Goal: Connect with others: Connect with others

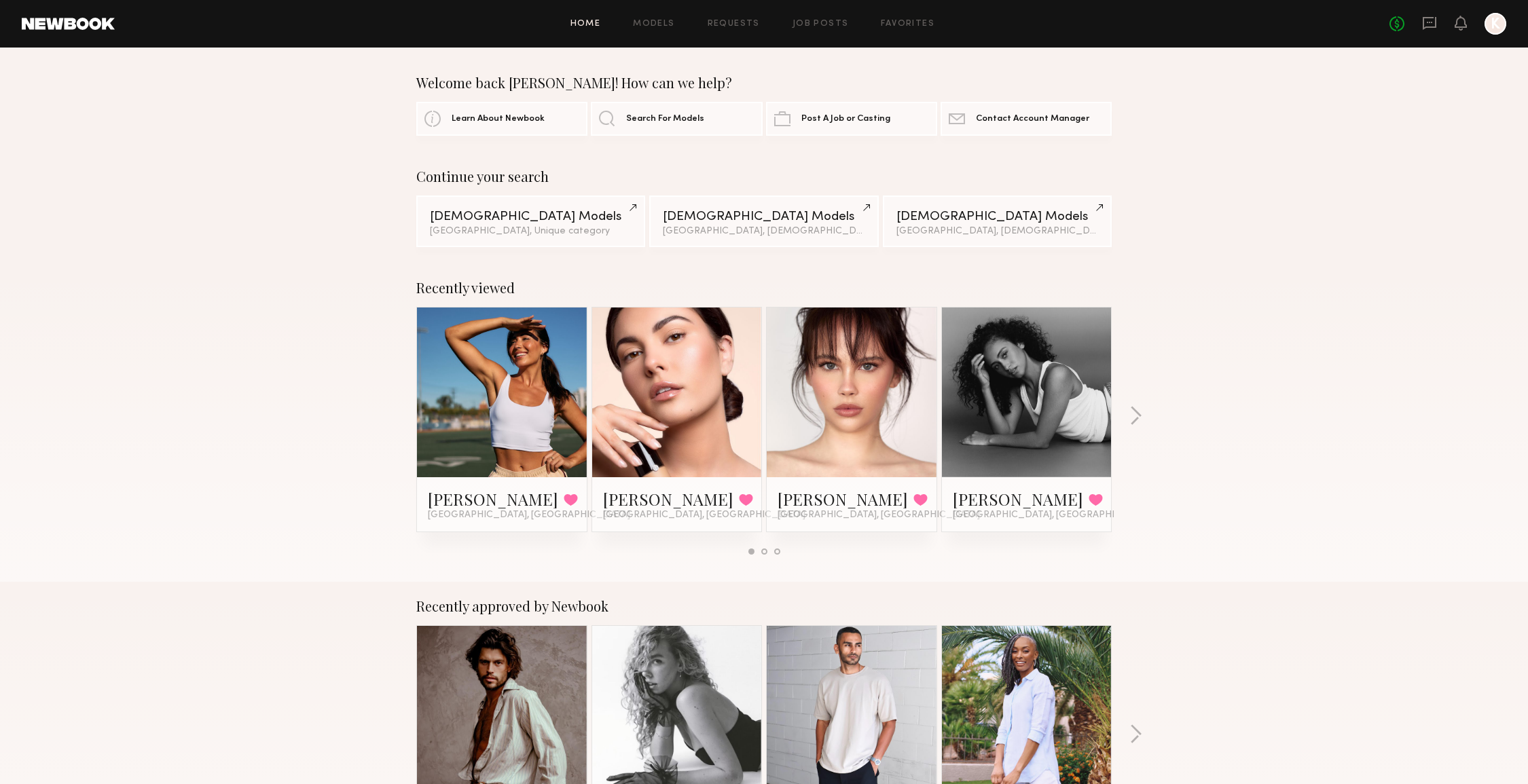
click at [1431, 32] on link at bounding box center [1430, 24] width 15 height 17
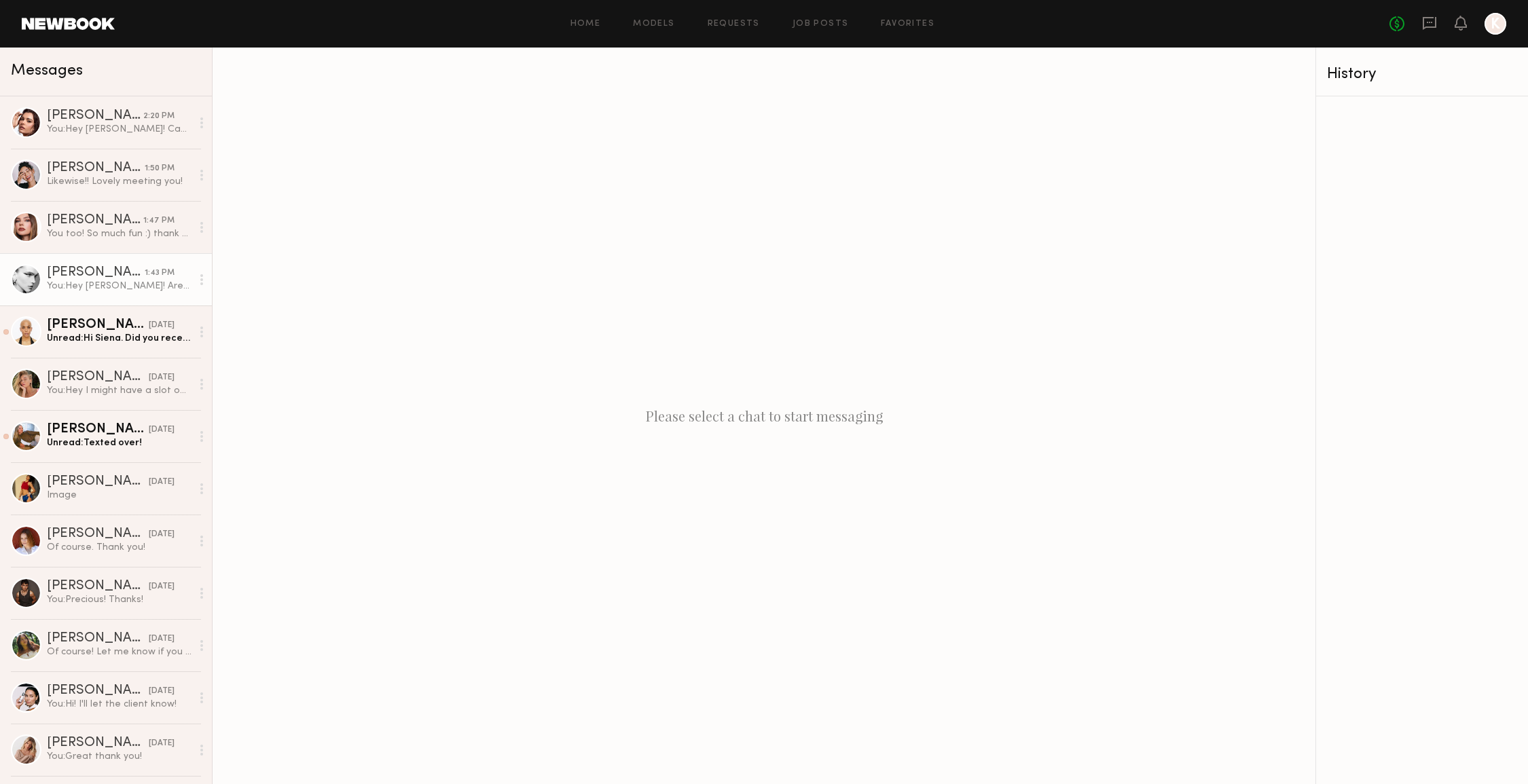
click at [115, 297] on link "Summerlyn C. 1:43 PM You: Hey Summerlyn! Are you available Oct 7th for Thirdlov…" at bounding box center [106, 279] width 212 height 52
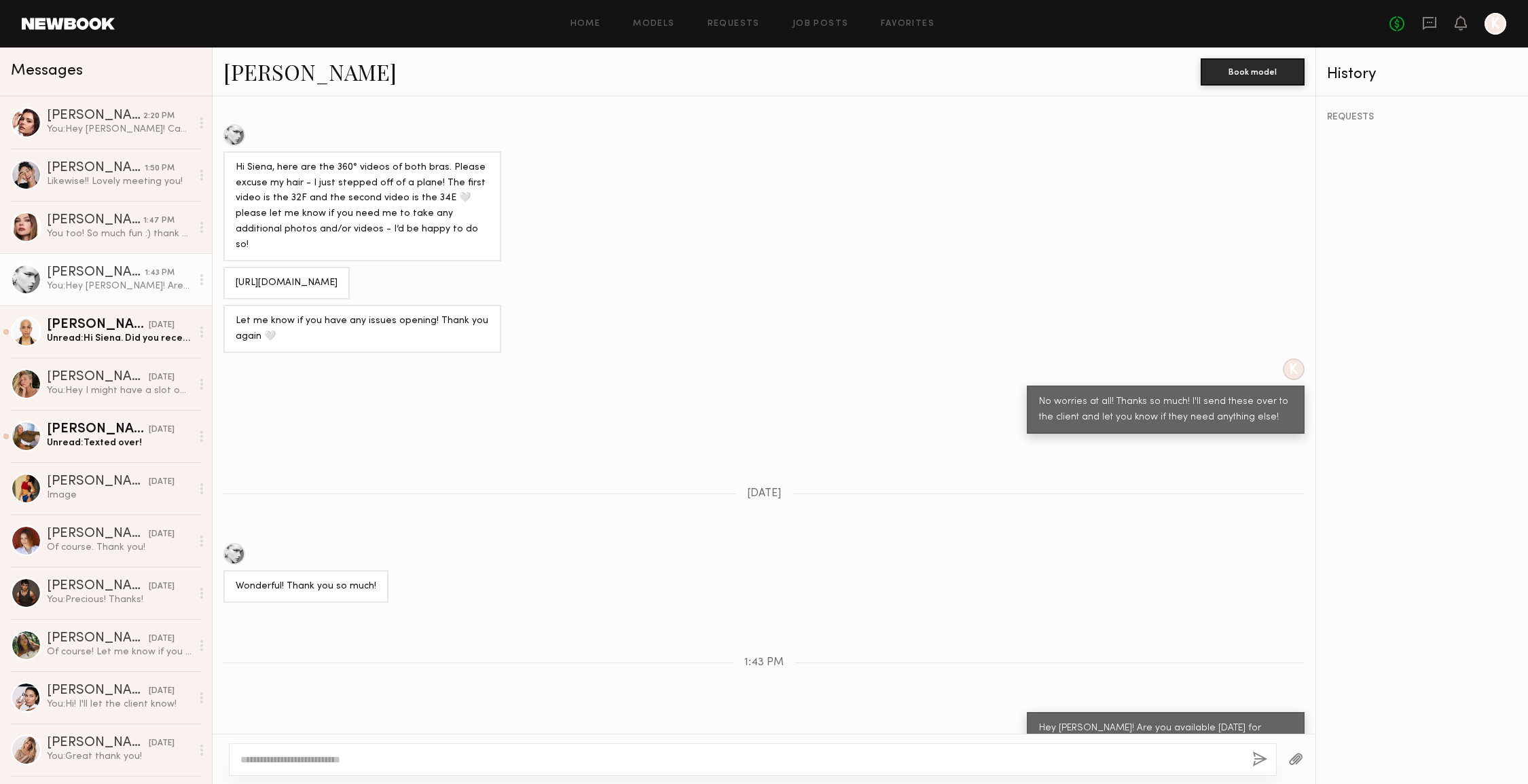
scroll to position [1123, 0]
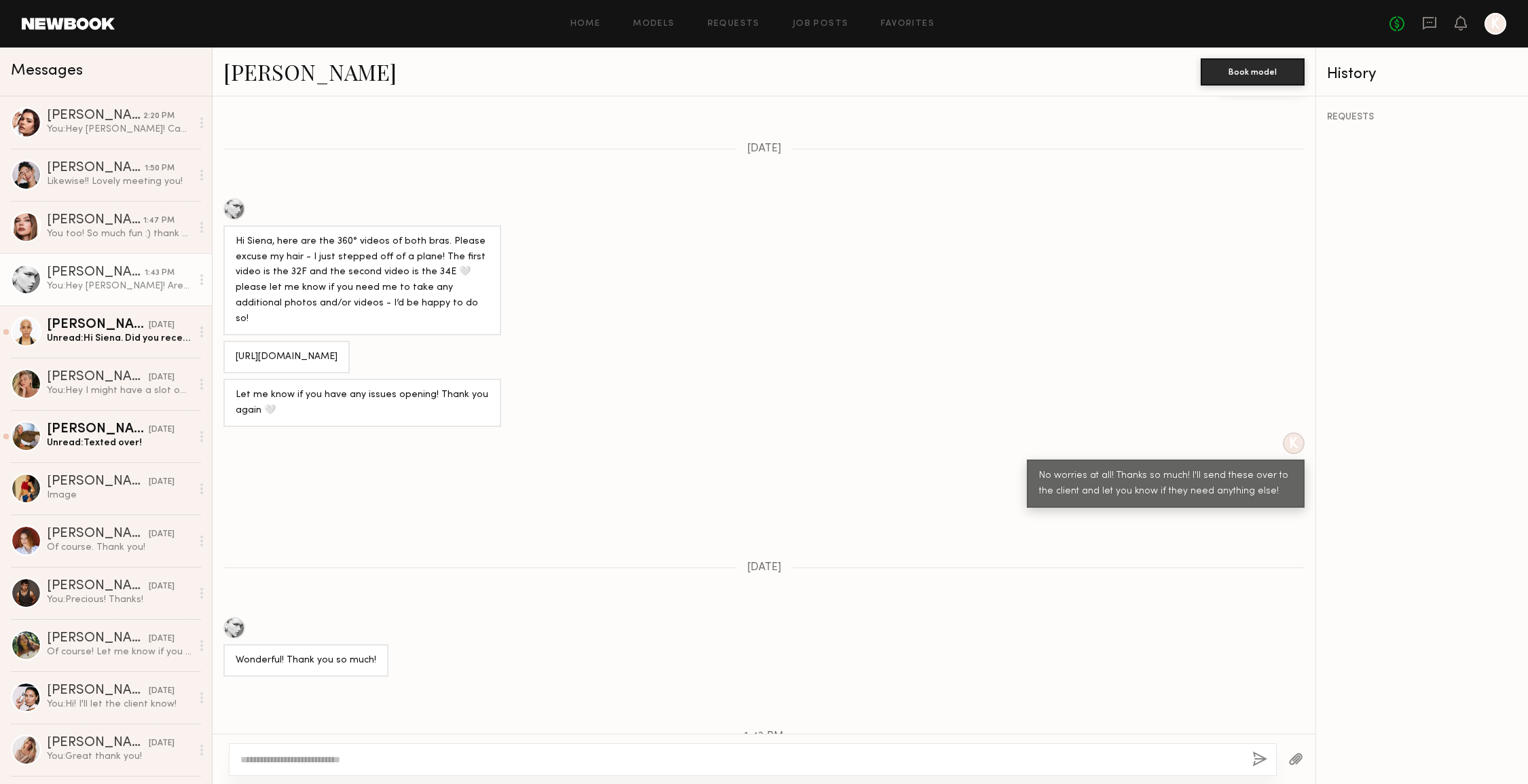
click at [337, 76] on link "Summerlyn C." at bounding box center [309, 71] width 173 height 29
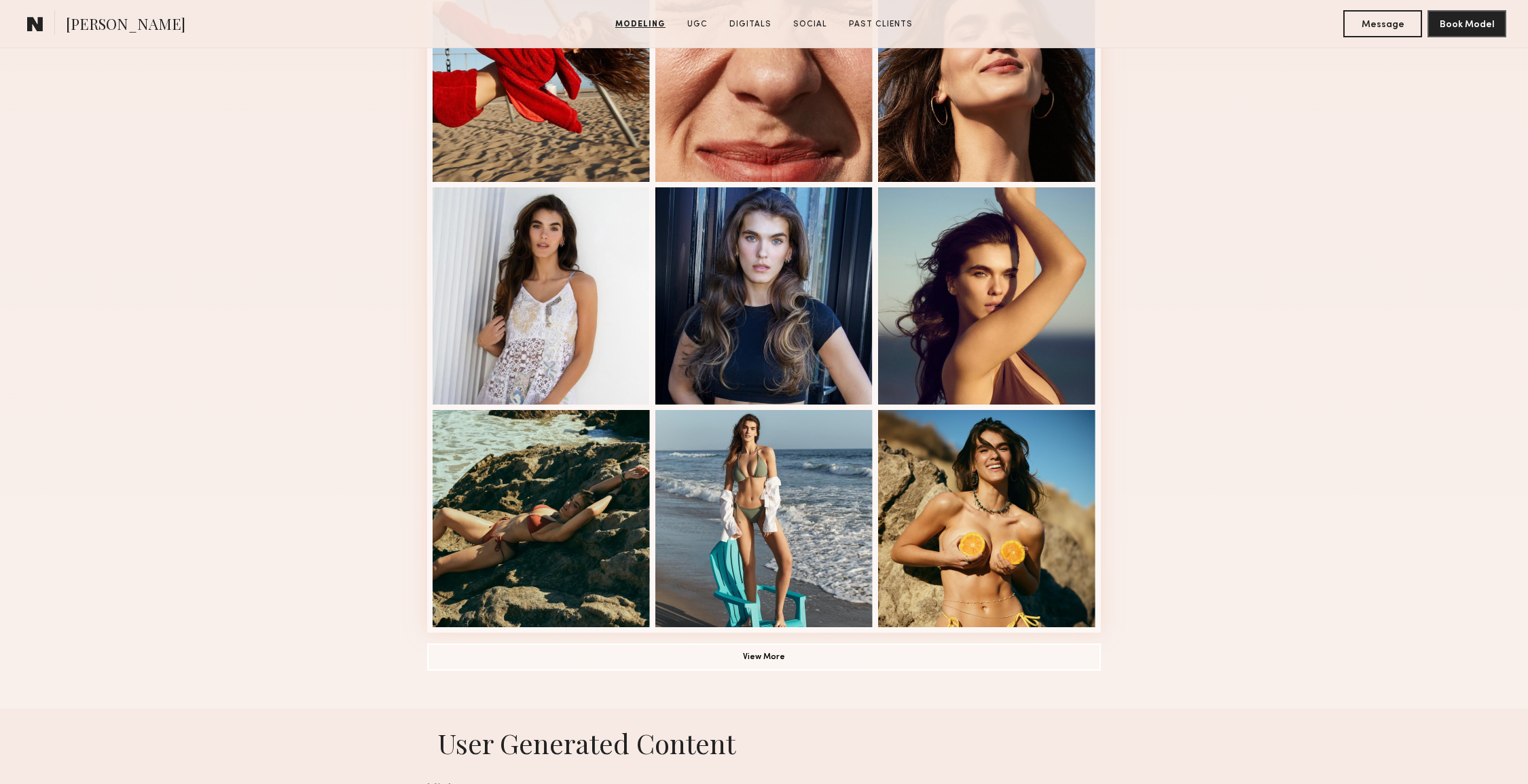
scroll to position [675, 0]
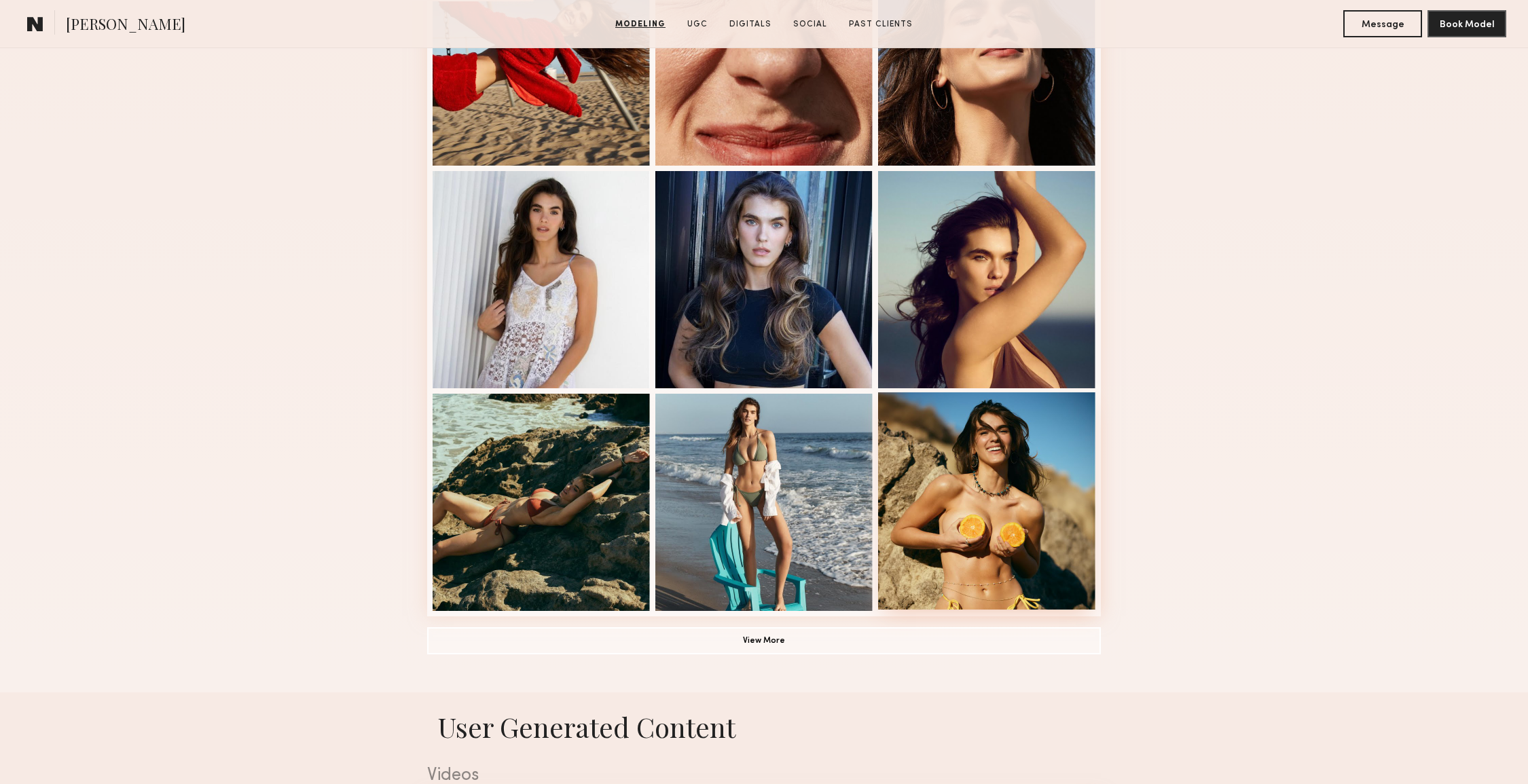
click at [1011, 517] on div at bounding box center [986, 501] width 217 height 217
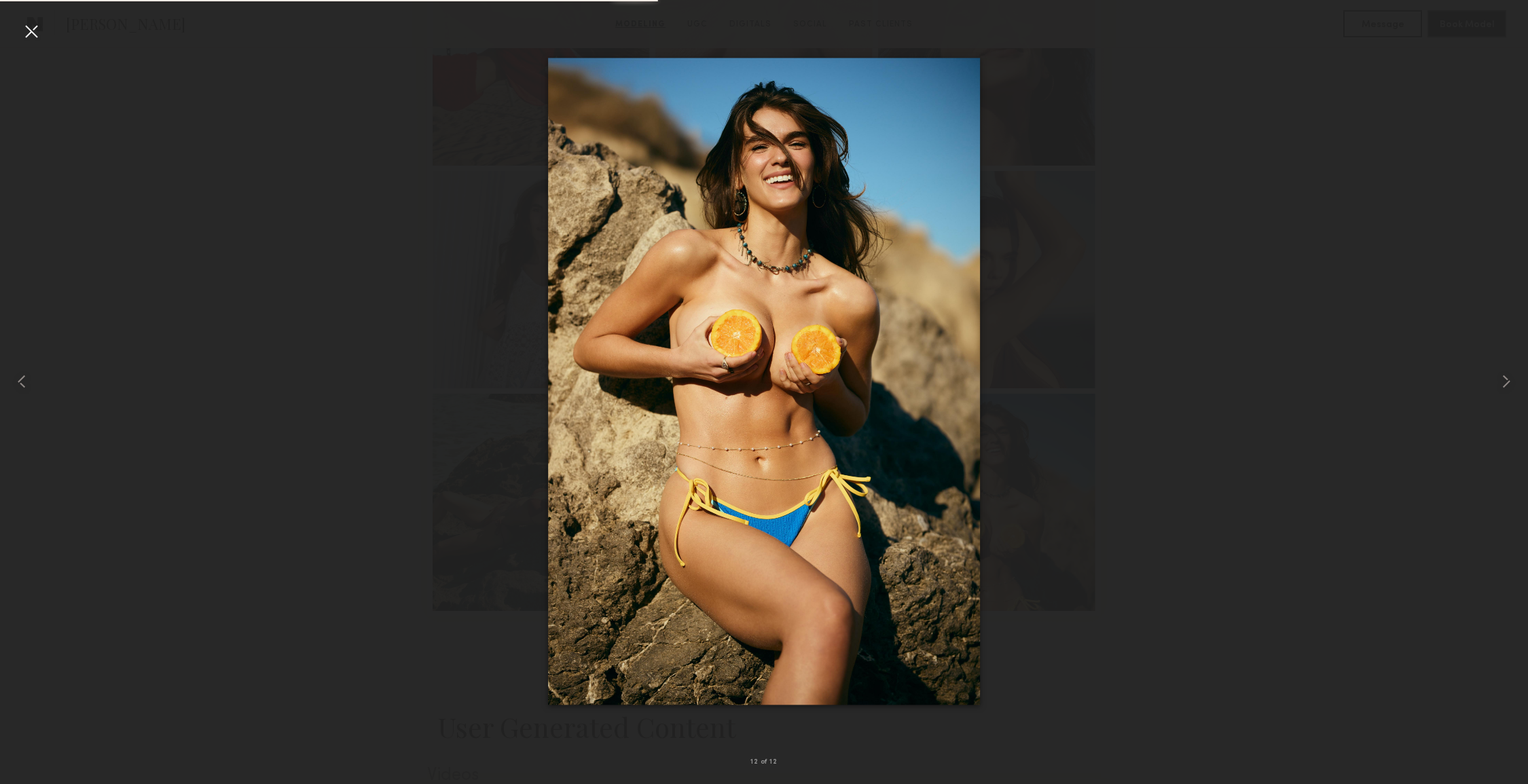
click at [33, 26] on div at bounding box center [31, 31] width 22 height 22
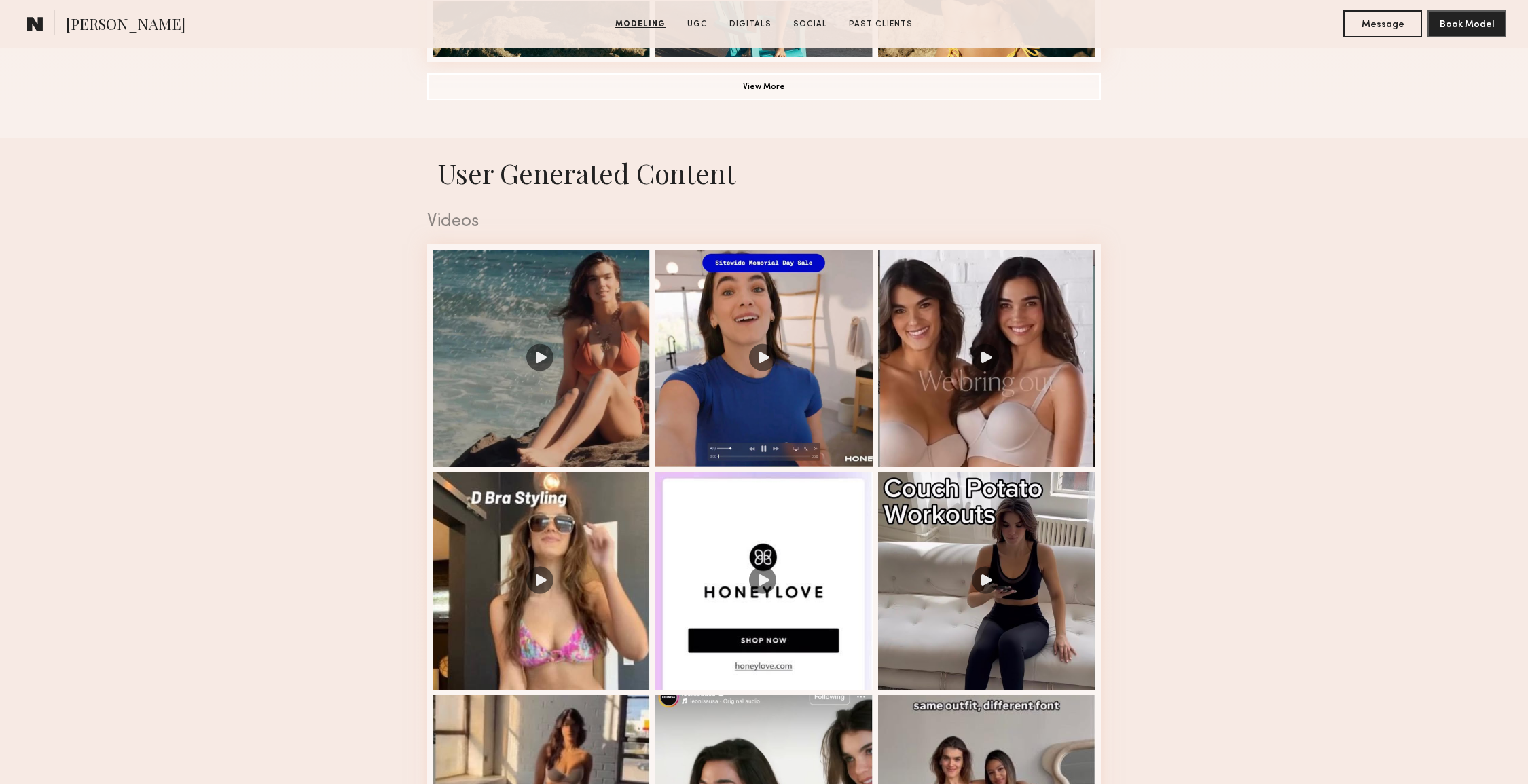
scroll to position [1227, 0]
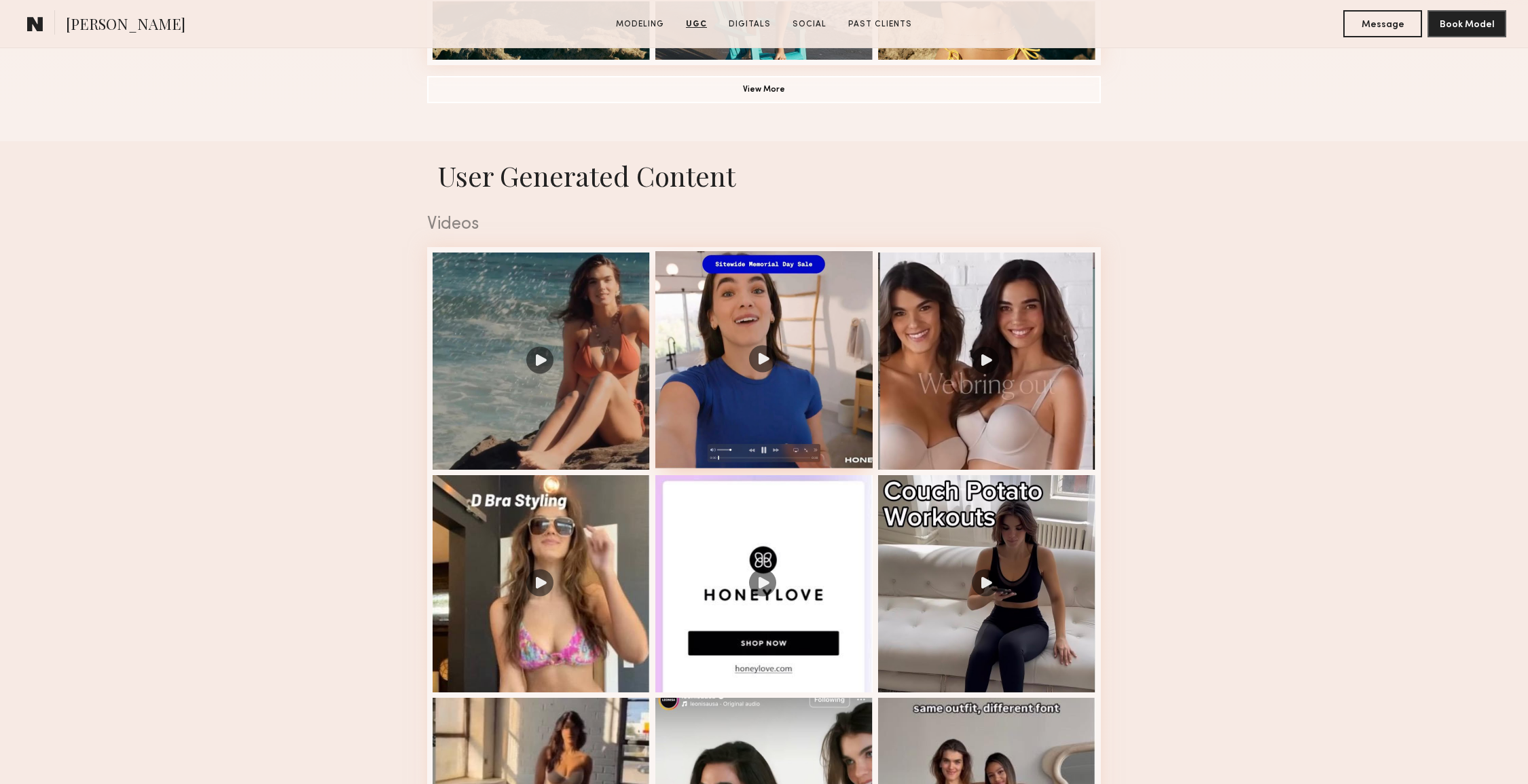
click at [811, 404] on div at bounding box center [764, 359] width 217 height 217
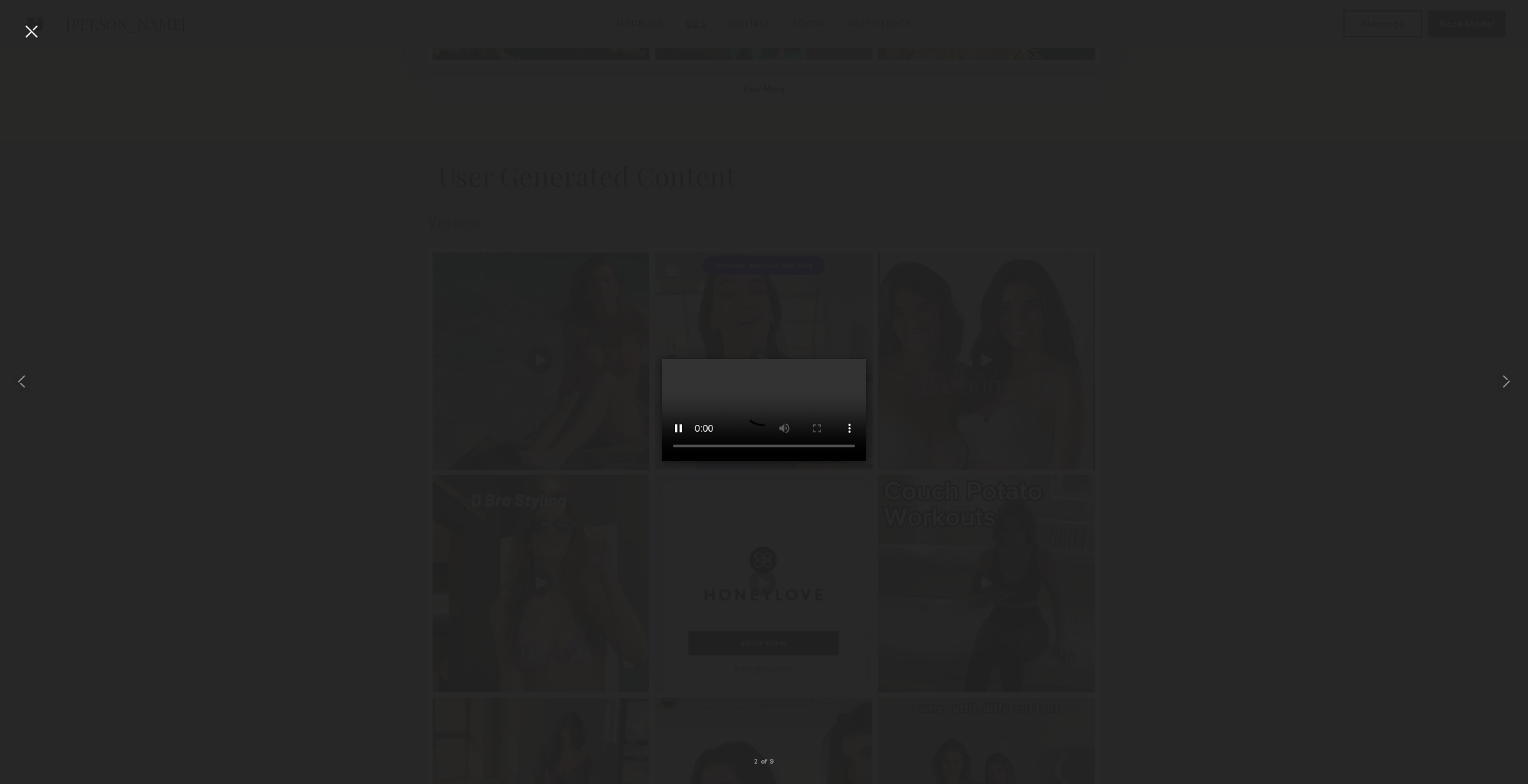
click at [29, 25] on div at bounding box center [31, 31] width 22 height 22
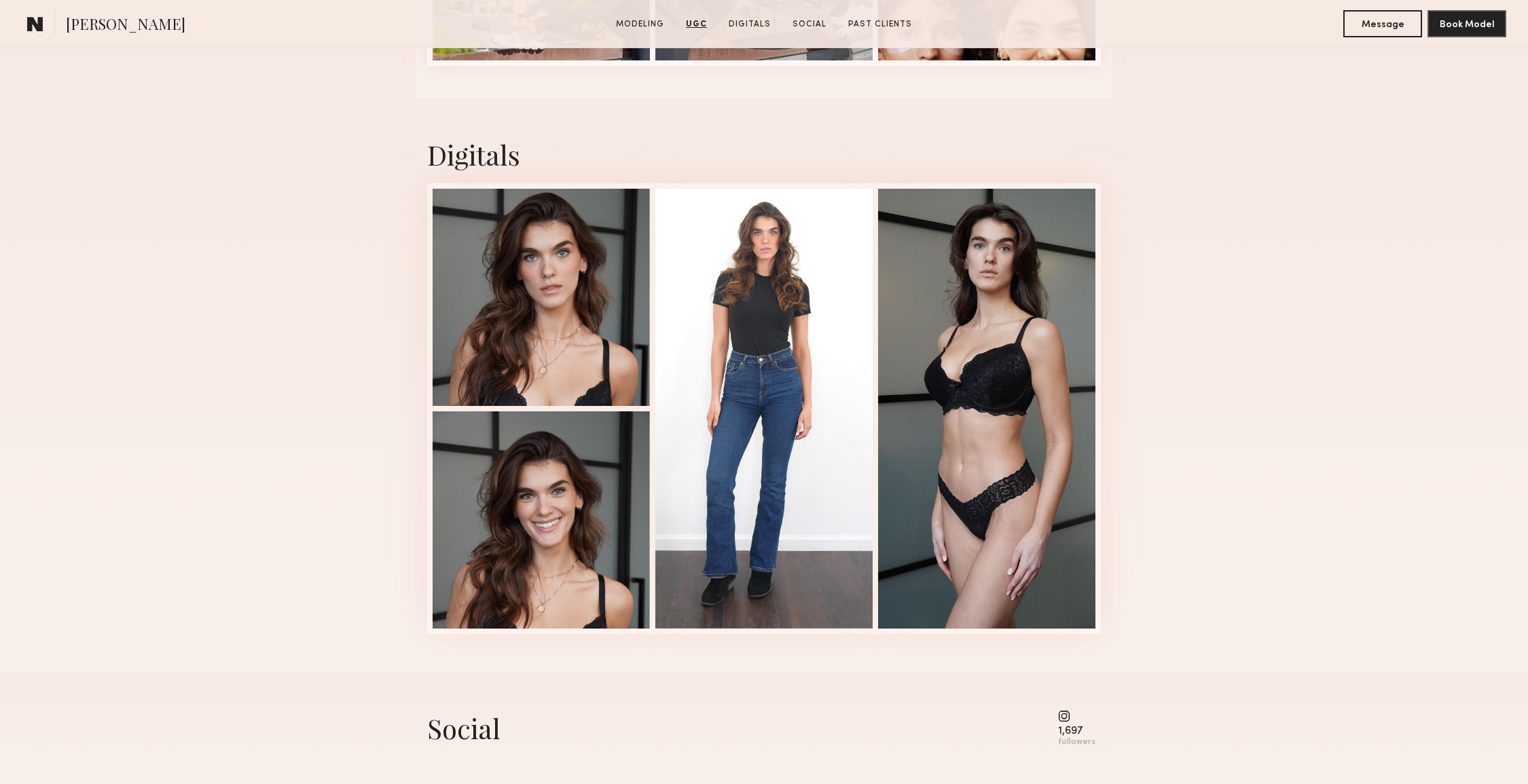
scroll to position [3048, 0]
